Goal: Navigation & Orientation: Understand site structure

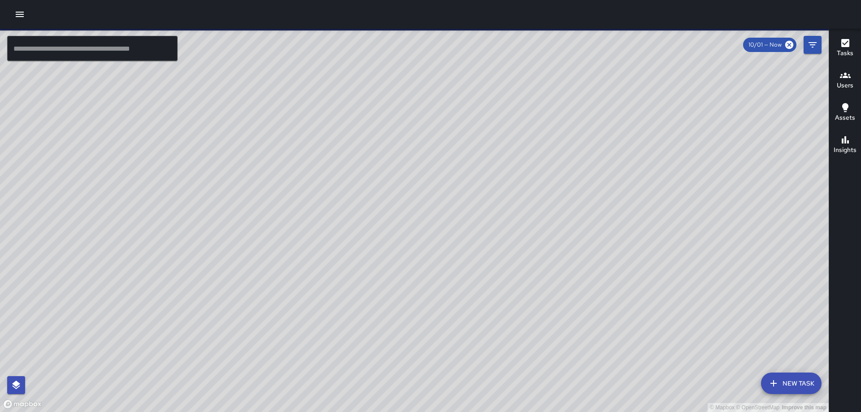
drag, startPoint x: 442, startPoint y: 185, endPoint x: 360, endPoint y: 188, distance: 82.6
click at [360, 188] on div "© Mapbox © OpenStreetMap Improve this map" at bounding box center [414, 220] width 828 height 383
drag, startPoint x: 455, startPoint y: 241, endPoint x: 420, endPoint y: 182, distance: 68.3
click at [420, 182] on div "© Mapbox © OpenStreetMap Improve this map" at bounding box center [414, 220] width 828 height 383
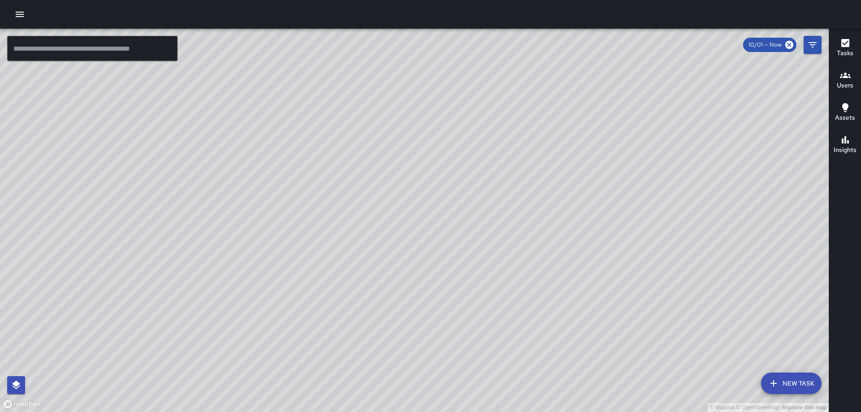
drag, startPoint x: 356, startPoint y: 163, endPoint x: 562, endPoint y: 343, distance: 273.8
click at [562, 340] on div "© Mapbox © OpenStreetMap Improve this map" at bounding box center [414, 220] width 828 height 383
drag, startPoint x: 419, startPoint y: 188, endPoint x: 473, endPoint y: 295, distance: 119.7
click at [473, 295] on div "© Mapbox © OpenStreetMap Improve this map" at bounding box center [414, 220] width 828 height 383
drag, startPoint x: 558, startPoint y: 299, endPoint x: 364, endPoint y: 82, distance: 291.1
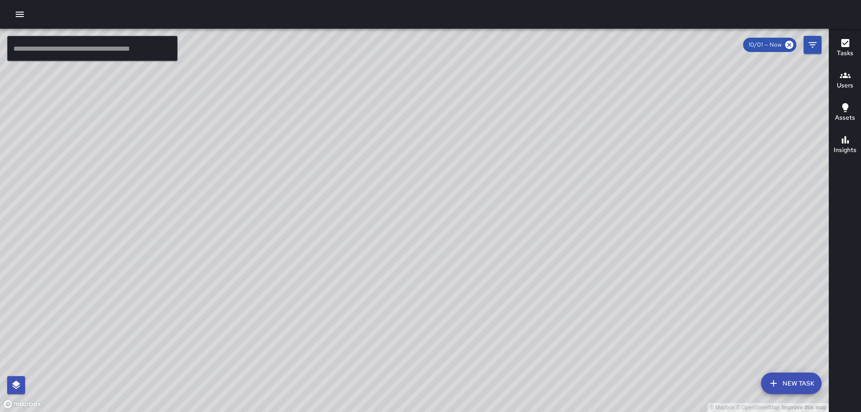
click at [364, 82] on div "© Mapbox © OpenStreetMap Improve this map" at bounding box center [414, 220] width 828 height 383
drag, startPoint x: 401, startPoint y: 171, endPoint x: 592, endPoint y: 333, distance: 250.6
click at [600, 334] on div "© Mapbox © OpenStreetMap Improve this map" at bounding box center [414, 220] width 828 height 383
drag, startPoint x: 418, startPoint y: 151, endPoint x: 495, endPoint y: 282, distance: 151.5
click at [495, 282] on div "© Mapbox © OpenStreetMap Improve this map" at bounding box center [414, 220] width 828 height 383
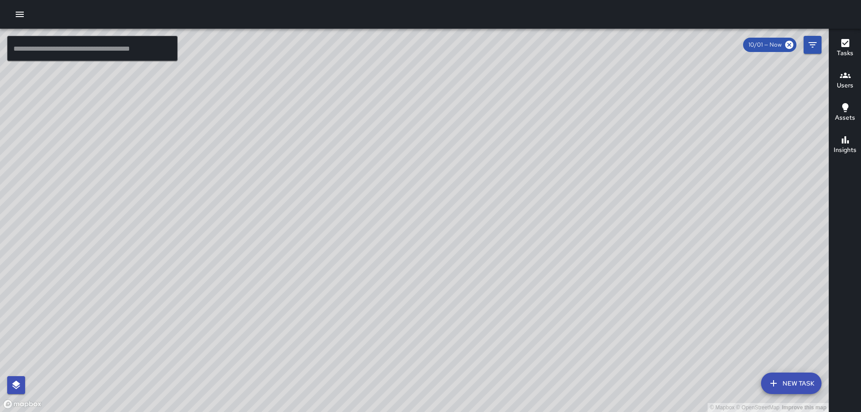
drag, startPoint x: 556, startPoint y: 170, endPoint x: 503, endPoint y: 293, distance: 134.1
click at [503, 293] on div "© Mapbox © OpenStreetMap Improve this map" at bounding box center [414, 220] width 828 height 383
drag, startPoint x: 368, startPoint y: 130, endPoint x: 474, endPoint y: 259, distance: 166.9
click at [474, 259] on div "© Mapbox © OpenStreetMap Improve this map" at bounding box center [414, 220] width 828 height 383
drag, startPoint x: 431, startPoint y: 126, endPoint x: 491, endPoint y: 255, distance: 141.6
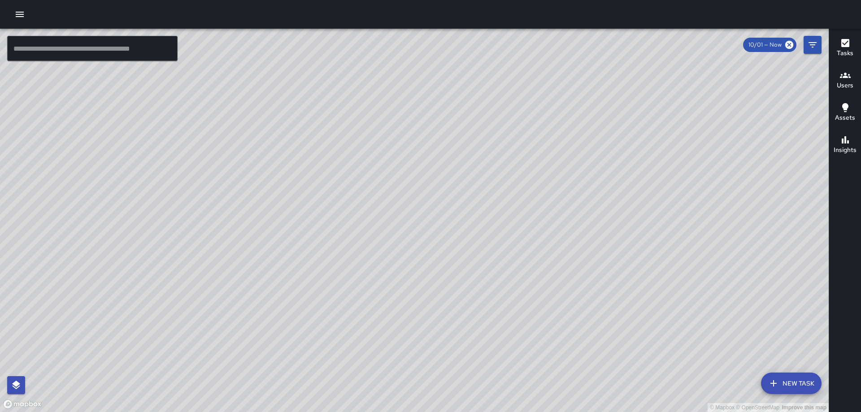
click at [491, 255] on div "© Mapbox © OpenStreetMap Improve this map" at bounding box center [414, 220] width 828 height 383
drag, startPoint x: 418, startPoint y: 191, endPoint x: 473, endPoint y: 288, distance: 111.4
click at [473, 288] on div "© Mapbox © OpenStreetMap Improve this map" at bounding box center [414, 220] width 828 height 383
drag, startPoint x: 480, startPoint y: 287, endPoint x: 371, endPoint y: 134, distance: 187.6
click at [371, 135] on div "© Mapbox © OpenStreetMap Improve this map" at bounding box center [414, 220] width 828 height 383
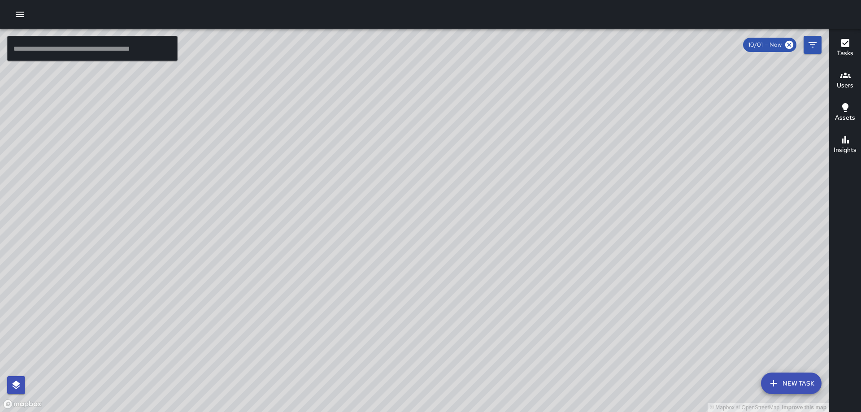
drag, startPoint x: 486, startPoint y: 241, endPoint x: 421, endPoint y: 177, distance: 91.0
click at [421, 177] on div "© Mapbox © OpenStreetMap Improve this map" at bounding box center [414, 220] width 828 height 383
drag, startPoint x: 469, startPoint y: 248, endPoint x: 413, endPoint y: 194, distance: 78.6
click at [413, 194] on div "© Mapbox © OpenStreetMap Improve this map" at bounding box center [414, 220] width 828 height 383
drag, startPoint x: 433, startPoint y: 222, endPoint x: 364, endPoint y: 165, distance: 90.2
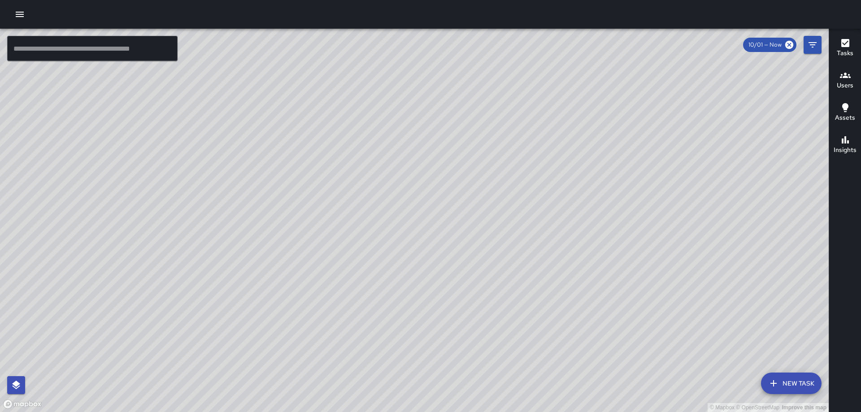
click at [364, 165] on div "© Mapbox © OpenStreetMap Improve this map" at bounding box center [414, 220] width 828 height 383
drag, startPoint x: 433, startPoint y: 256, endPoint x: 394, endPoint y: 143, distance: 120.2
click at [394, 143] on div "© Mapbox © OpenStreetMap Improve this map" at bounding box center [414, 220] width 828 height 383
drag, startPoint x: 447, startPoint y: 222, endPoint x: 437, endPoint y: 183, distance: 40.0
click at [437, 183] on div "© Mapbox © OpenStreetMap Improve this map" at bounding box center [414, 220] width 828 height 383
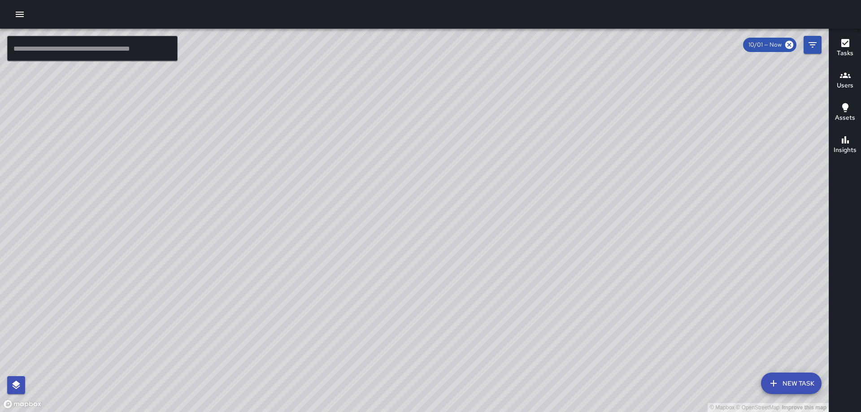
drag, startPoint x: 227, startPoint y: 118, endPoint x: 296, endPoint y: 178, distance: 90.9
click at [296, 176] on div "© Mapbox © OpenStreetMap Improve this map" at bounding box center [414, 220] width 828 height 383
drag, startPoint x: 293, startPoint y: 152, endPoint x: 332, endPoint y: 253, distance: 108.7
click at [332, 248] on div "© Mapbox © OpenStreetMap Improve this map" at bounding box center [414, 220] width 828 height 383
drag, startPoint x: 592, startPoint y: 200, endPoint x: 542, endPoint y: 142, distance: 76.0
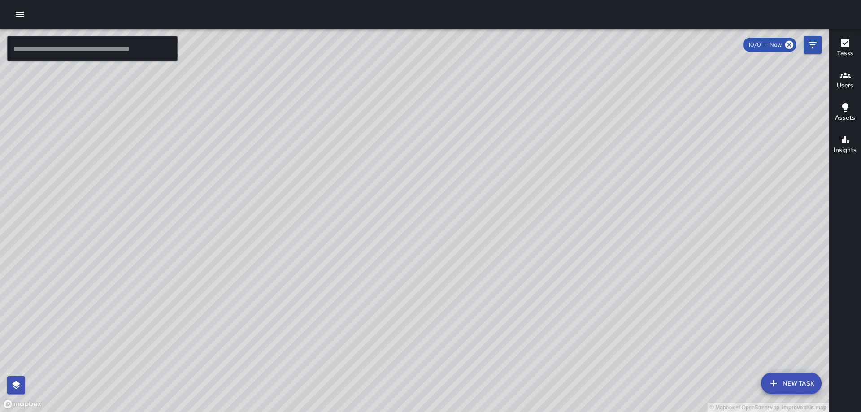
click at [494, 105] on div "© Mapbox © OpenStreetMap Improve this map" at bounding box center [414, 220] width 828 height 383
drag, startPoint x: 539, startPoint y: 217, endPoint x: 554, endPoint y: 275, distance: 59.9
click at [554, 275] on div "© Mapbox © OpenStreetMap Improve this map" at bounding box center [414, 220] width 828 height 383
drag, startPoint x: 516, startPoint y: 172, endPoint x: 546, endPoint y: 249, distance: 83.0
click at [546, 249] on div "© Mapbox © OpenStreetMap Improve this map" at bounding box center [414, 220] width 828 height 383
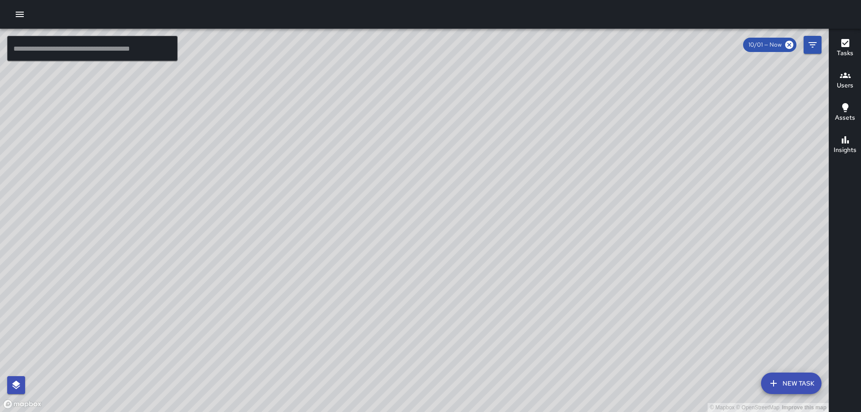
click at [461, 186] on div "© Mapbox © OpenStreetMap Improve this map" at bounding box center [414, 220] width 828 height 383
drag, startPoint x: 586, startPoint y: 159, endPoint x: 507, endPoint y: 212, distance: 95.1
click at [507, 212] on div "© Mapbox © OpenStreetMap Improve this map" at bounding box center [414, 220] width 828 height 383
drag, startPoint x: 433, startPoint y: 118, endPoint x: 467, endPoint y: 185, distance: 75.0
click at [467, 186] on div "© Mapbox © OpenStreetMap Improve this map" at bounding box center [414, 220] width 828 height 383
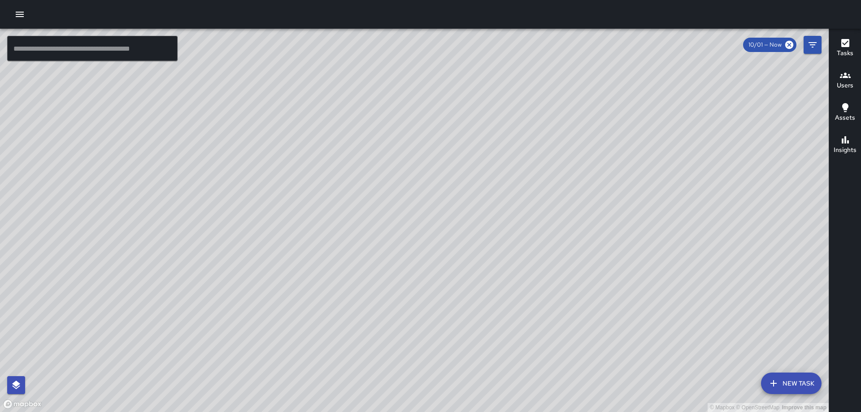
drag, startPoint x: 404, startPoint y: 95, endPoint x: 459, endPoint y: 233, distance: 148.4
click at [459, 233] on div "© Mapbox © OpenStreetMap Improve this map" at bounding box center [414, 220] width 828 height 383
drag, startPoint x: 558, startPoint y: 282, endPoint x: 543, endPoint y: 227, distance: 57.2
click at [543, 227] on div "© Mapbox © OpenStreetMap Improve this map" at bounding box center [414, 220] width 828 height 383
drag, startPoint x: 370, startPoint y: 85, endPoint x: 399, endPoint y: 274, distance: 190.9
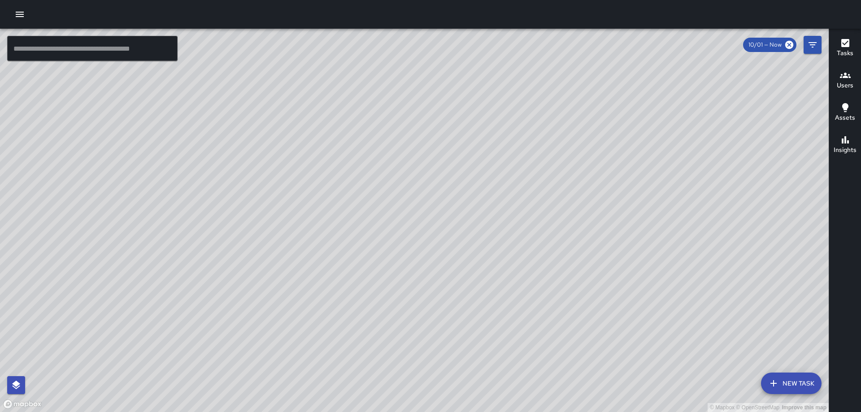
click at [399, 273] on div "© Mapbox © OpenStreetMap Improve this map" at bounding box center [414, 220] width 828 height 383
drag, startPoint x: 486, startPoint y: 93, endPoint x: 550, endPoint y: 391, distance: 304.8
click at [584, 412] on html "© Mapbox © OpenStreetMap Improve this map ​ New Task 10/01 — Now Map Layers Tas…" at bounding box center [430, 206] width 861 height 412
drag, startPoint x: 378, startPoint y: 132, endPoint x: 478, endPoint y: 344, distance: 234.2
click at [478, 344] on div "© Mapbox © OpenStreetMap Improve this map" at bounding box center [414, 220] width 828 height 383
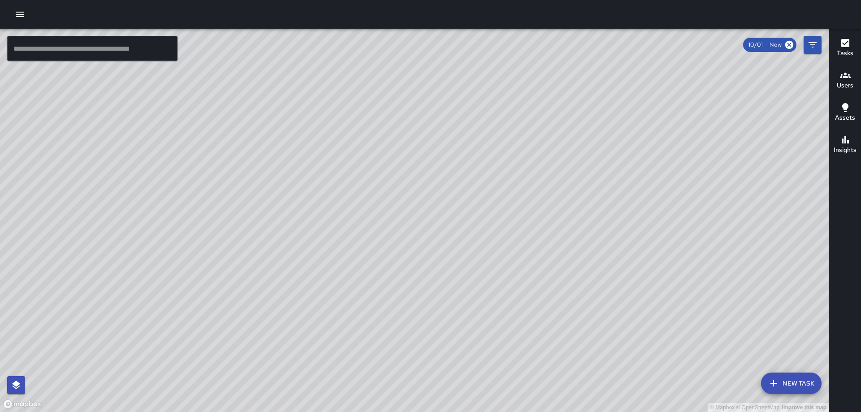
drag, startPoint x: 475, startPoint y: 312, endPoint x: 327, endPoint y: 0, distance: 345.9
click at [327, 0] on html "© Mapbox © OpenStreetMap Improve this map ​ New Task 10/01 — Now Map Layers Tas…" at bounding box center [430, 206] width 861 height 412
drag, startPoint x: 437, startPoint y: 192, endPoint x: 356, endPoint y: 32, distance: 179.0
click at [356, 33] on div "© Mapbox © OpenStreetMap Improve this map" at bounding box center [414, 220] width 828 height 383
drag, startPoint x: 487, startPoint y: 272, endPoint x: 389, endPoint y: 34, distance: 257.2
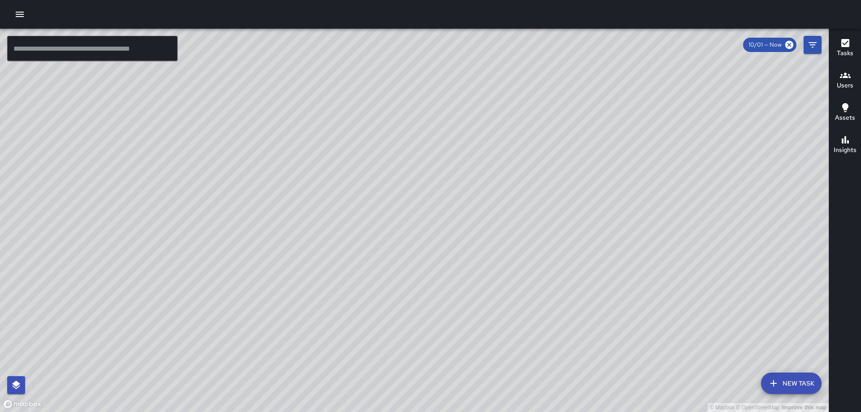
click at [389, 34] on div "© Mapbox © OpenStreetMap Improve this map" at bounding box center [414, 220] width 828 height 383
drag, startPoint x: 442, startPoint y: 123, endPoint x: 528, endPoint y: 366, distance: 258.2
click at [528, 374] on div "© Mapbox © OpenStreetMap Improve this map" at bounding box center [414, 220] width 828 height 383
drag, startPoint x: 495, startPoint y: 303, endPoint x: 458, endPoint y: 129, distance: 177.3
click at [454, 117] on div "© Mapbox © OpenStreetMap Improve this map" at bounding box center [414, 220] width 828 height 383
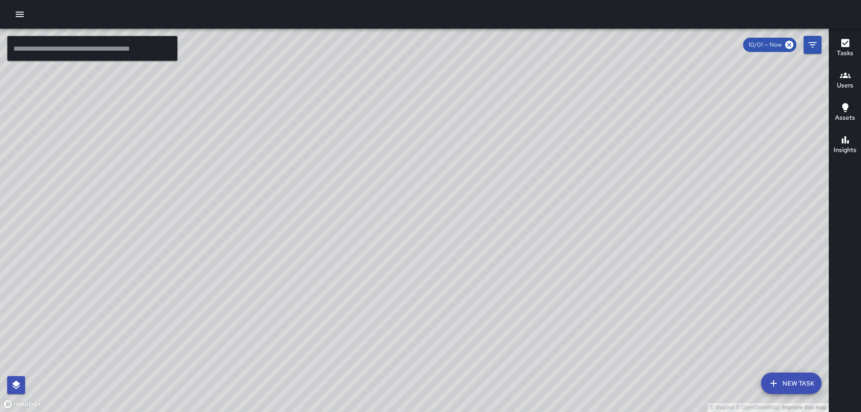
drag, startPoint x: 572, startPoint y: 280, endPoint x: 541, endPoint y: 211, distance: 75.8
click at [541, 211] on div "© Mapbox © OpenStreetMap Improve this map" at bounding box center [414, 220] width 828 height 383
drag, startPoint x: 567, startPoint y: 284, endPoint x: 538, endPoint y: 221, distance: 69.2
click at [538, 221] on div "© Mapbox © OpenStreetMap Improve this map" at bounding box center [414, 220] width 828 height 383
drag, startPoint x: 377, startPoint y: 149, endPoint x: 407, endPoint y: 195, distance: 54.6
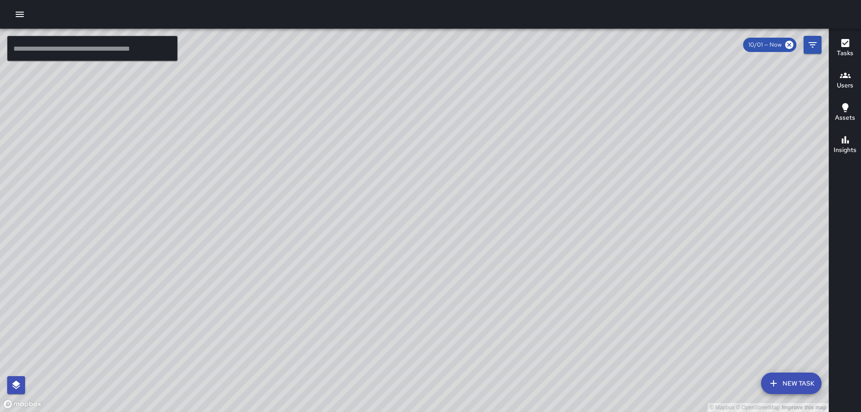
click at [407, 202] on div "© Mapbox © OpenStreetMap Improve this map" at bounding box center [414, 220] width 828 height 383
drag, startPoint x: 385, startPoint y: 143, endPoint x: 421, endPoint y: 190, distance: 59.2
click at [421, 190] on div "© Mapbox © OpenStreetMap Improve this map" at bounding box center [414, 220] width 828 height 383
drag, startPoint x: 281, startPoint y: 247, endPoint x: 366, endPoint y: 154, distance: 126.0
click at [366, 154] on div "© Mapbox © OpenStreetMap Improve this map" at bounding box center [414, 220] width 828 height 383
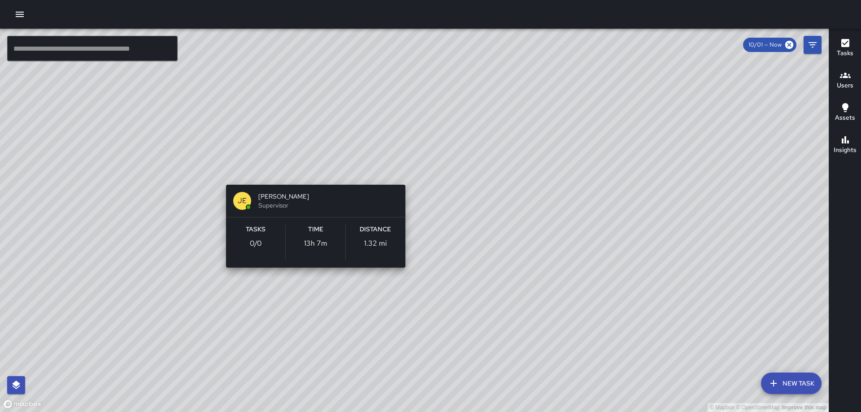
click at [313, 170] on div "© Mapbox © OpenStreetMap Improve this map [PERSON_NAME] Supervisor Tasks 0 / 0 …" at bounding box center [414, 220] width 828 height 383
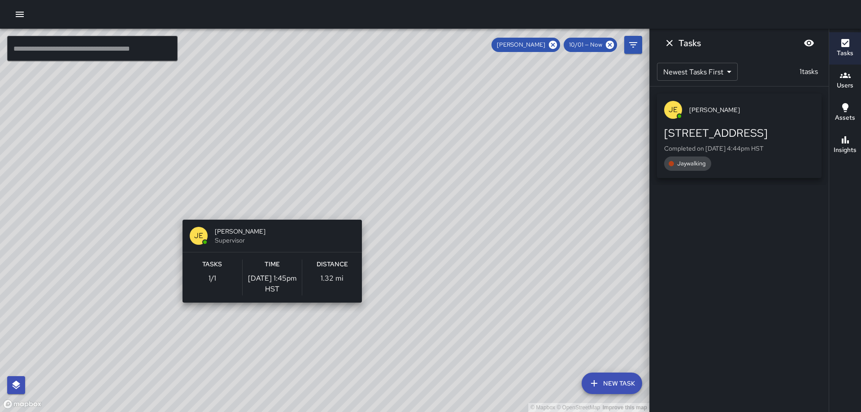
drag, startPoint x: 251, startPoint y: 193, endPoint x: 272, endPoint y: 217, distance: 32.4
click at [272, 217] on div "© Mapbox © OpenStreetMap Improve this map [PERSON_NAME] Supervisor Tasks 1 / 1 …" at bounding box center [324, 220] width 649 height 383
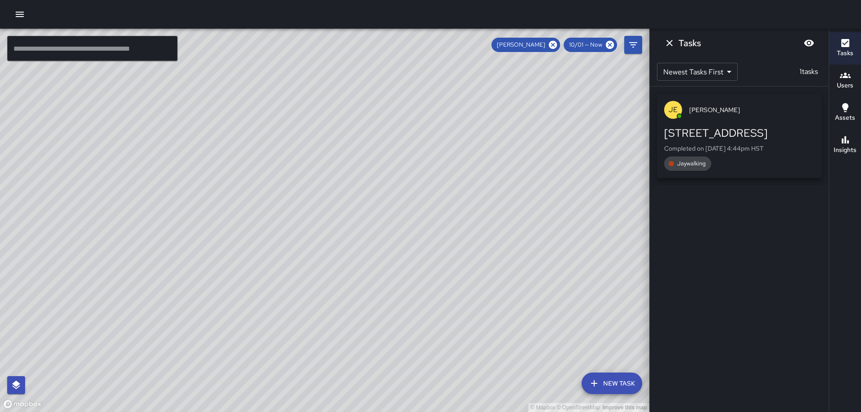
drag, startPoint x: 289, startPoint y: 140, endPoint x: 285, endPoint y: 255, distance: 114.4
click at [287, 264] on div "© Mapbox © OpenStreetMap Improve this map" at bounding box center [324, 220] width 649 height 383
drag, startPoint x: 261, startPoint y: 168, endPoint x: 286, endPoint y: 247, distance: 83.2
click at [287, 253] on div "© Mapbox © OpenStreetMap Improve this map" at bounding box center [324, 220] width 649 height 383
drag, startPoint x: 276, startPoint y: 187, endPoint x: 248, endPoint y: 134, distance: 59.8
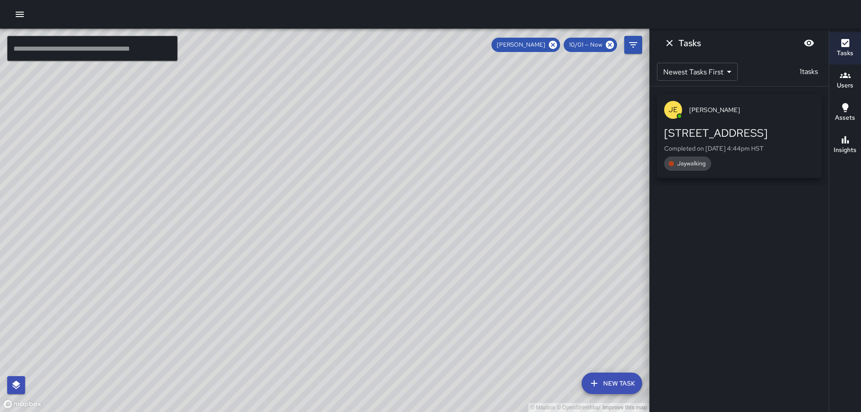
click at [248, 134] on div "© Mapbox © OpenStreetMap Improve this map" at bounding box center [324, 220] width 649 height 383
drag, startPoint x: 306, startPoint y: 292, endPoint x: 296, endPoint y: 226, distance: 66.6
click at [296, 226] on div "© Mapbox © OpenStreetMap Improve this map" at bounding box center [324, 220] width 649 height 383
drag, startPoint x: 345, startPoint y: 282, endPoint x: 340, endPoint y: 234, distance: 48.2
click at [340, 234] on div "© Mapbox © OpenStreetMap Improve this map" at bounding box center [324, 220] width 649 height 383
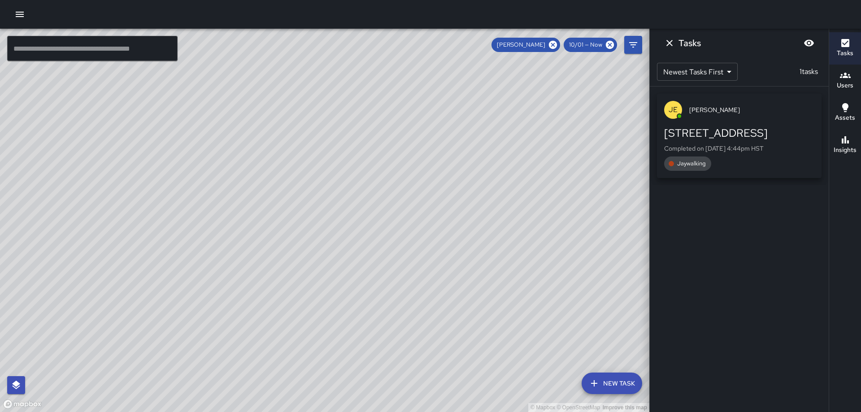
drag, startPoint x: 296, startPoint y: 192, endPoint x: 359, endPoint y: 429, distance: 245.3
click at [359, 412] on html "© Mapbox © OpenStreetMap Improve this map ​ New Task [PERSON_NAME] 10/01 — Now …" at bounding box center [430, 206] width 861 height 412
drag, startPoint x: 321, startPoint y: 251, endPoint x: 317, endPoint y: 245, distance: 6.2
click at [319, 247] on div "© Mapbox © OpenStreetMap Improve this map" at bounding box center [324, 220] width 649 height 383
